Goal: Transaction & Acquisition: Purchase product/service

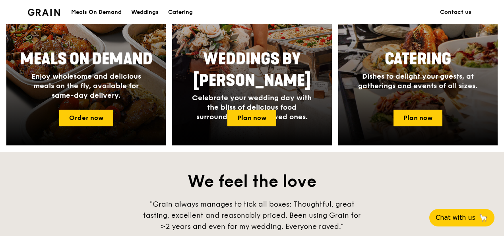
scroll to position [389, 0]
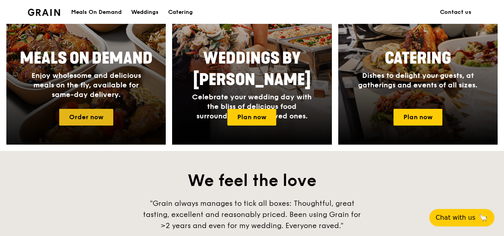
click at [96, 110] on link "Order now" at bounding box center [86, 117] width 54 height 17
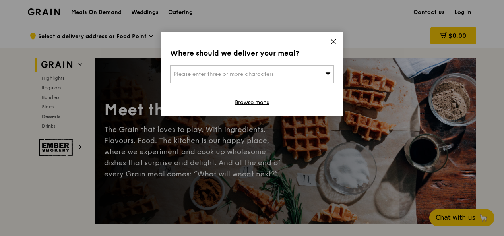
click at [334, 37] on div "Where should we deliver your meal? Please enter three or more characters Browse…" at bounding box center [252, 74] width 183 height 84
click at [320, 70] on div "Please enter three or more characters" at bounding box center [252, 74] width 164 height 18
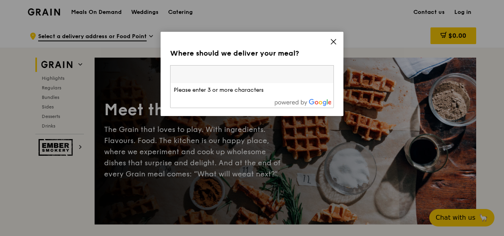
click at [335, 39] on icon at bounding box center [333, 41] width 7 height 7
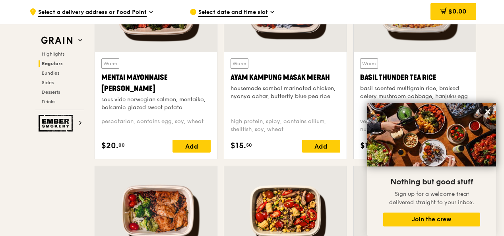
scroll to position [759, 0]
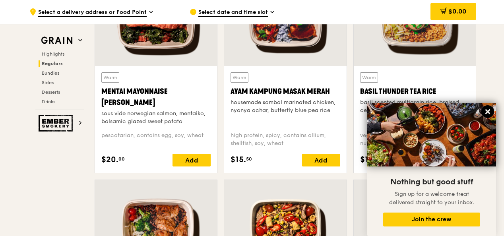
click at [491, 111] on button at bounding box center [487, 111] width 13 height 13
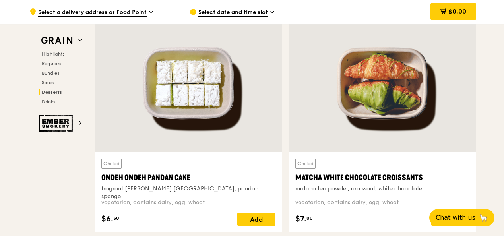
scroll to position [2316, 0]
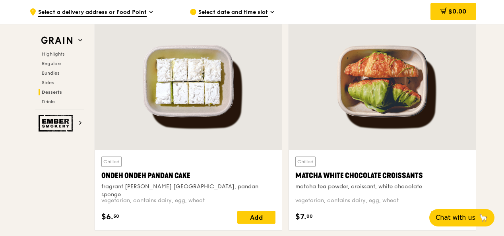
click at [320, 190] on div "Chilled Matcha White Chocolate Croissants matcha tea powder, croissant, white c…" at bounding box center [382, 190] width 174 height 67
click at [323, 172] on div "Matcha White Chocolate Croissants" at bounding box center [382, 175] width 174 height 11
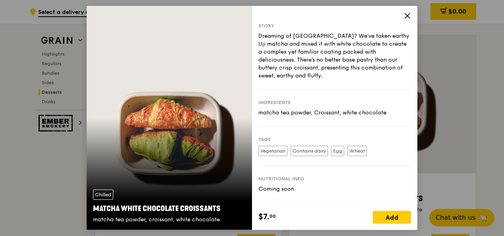
scroll to position [2293, 0]
click at [410, 14] on icon at bounding box center [407, 15] width 7 height 7
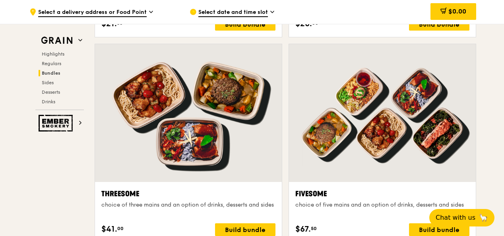
scroll to position [1362, 0]
